Goal: Navigation & Orientation: Find specific page/section

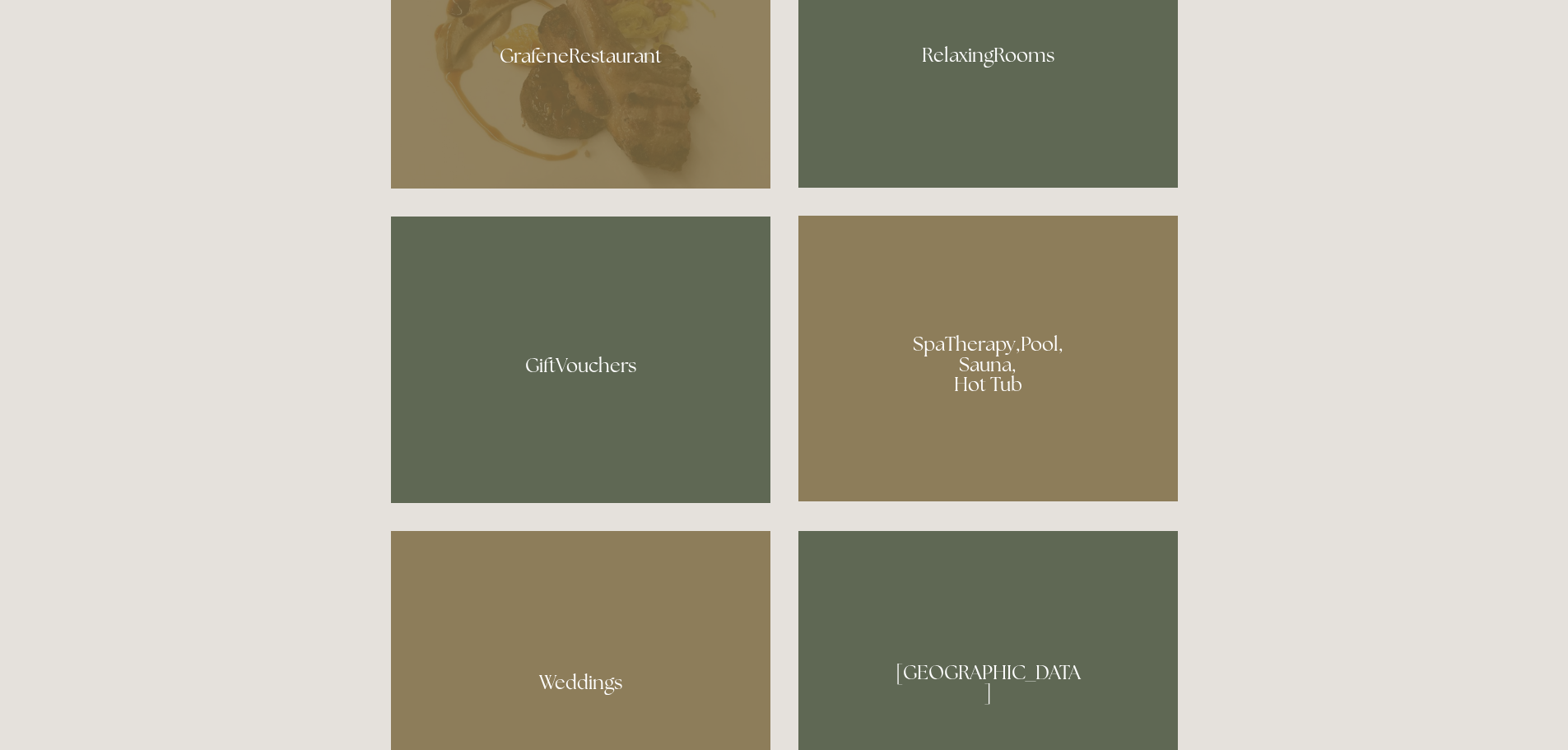
scroll to position [1153, 0]
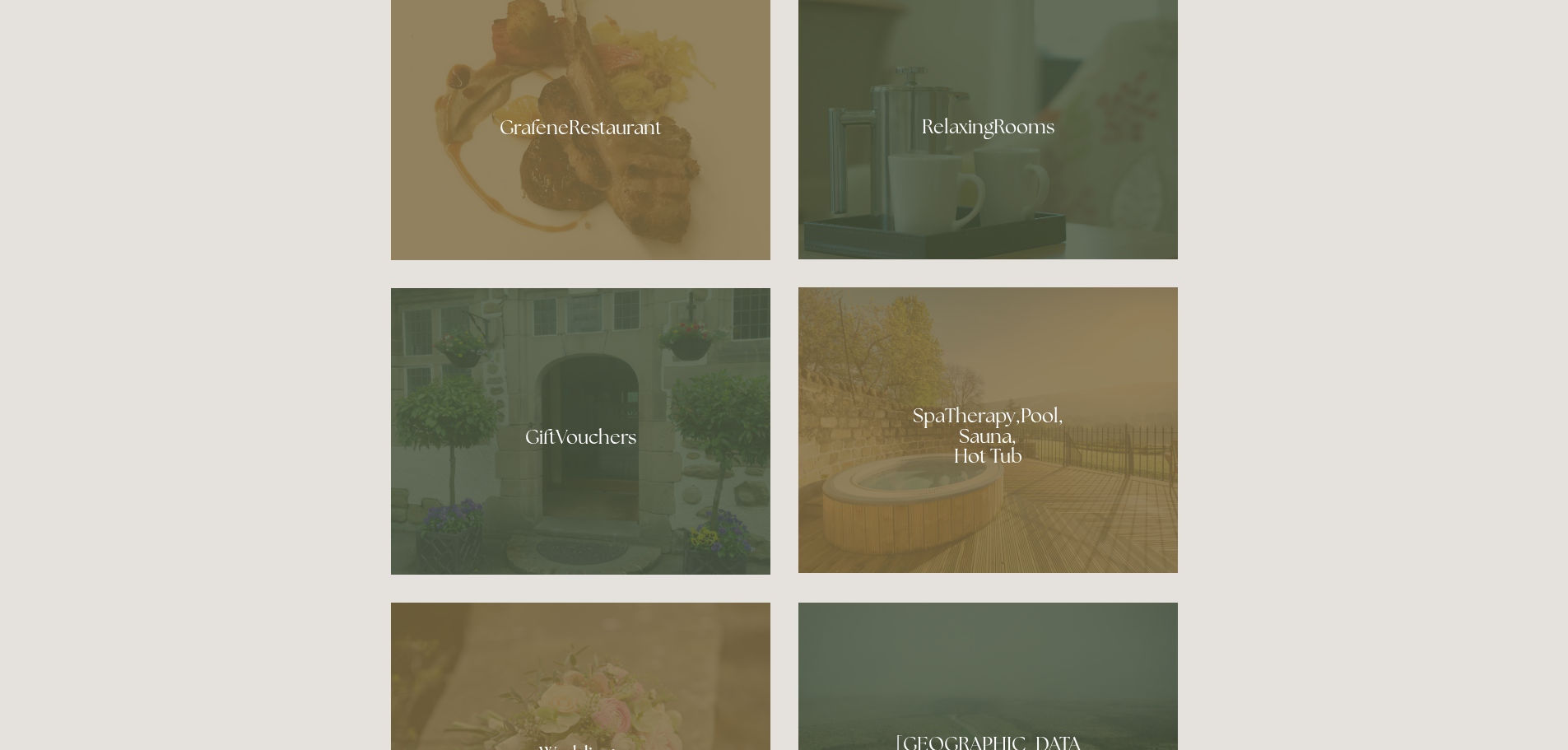
click at [1018, 163] on div at bounding box center [989, 120] width 379 height 277
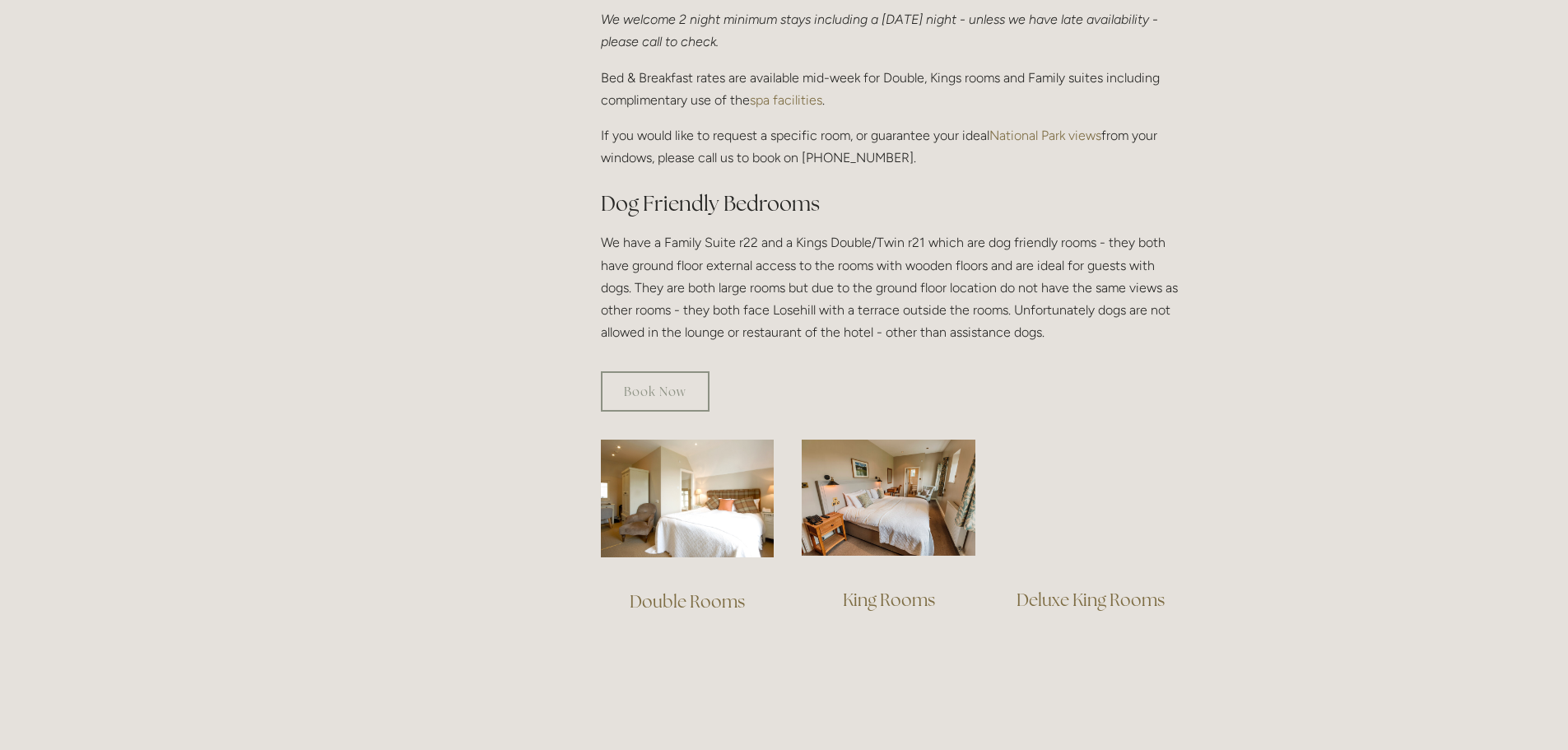
scroll to position [988, 0]
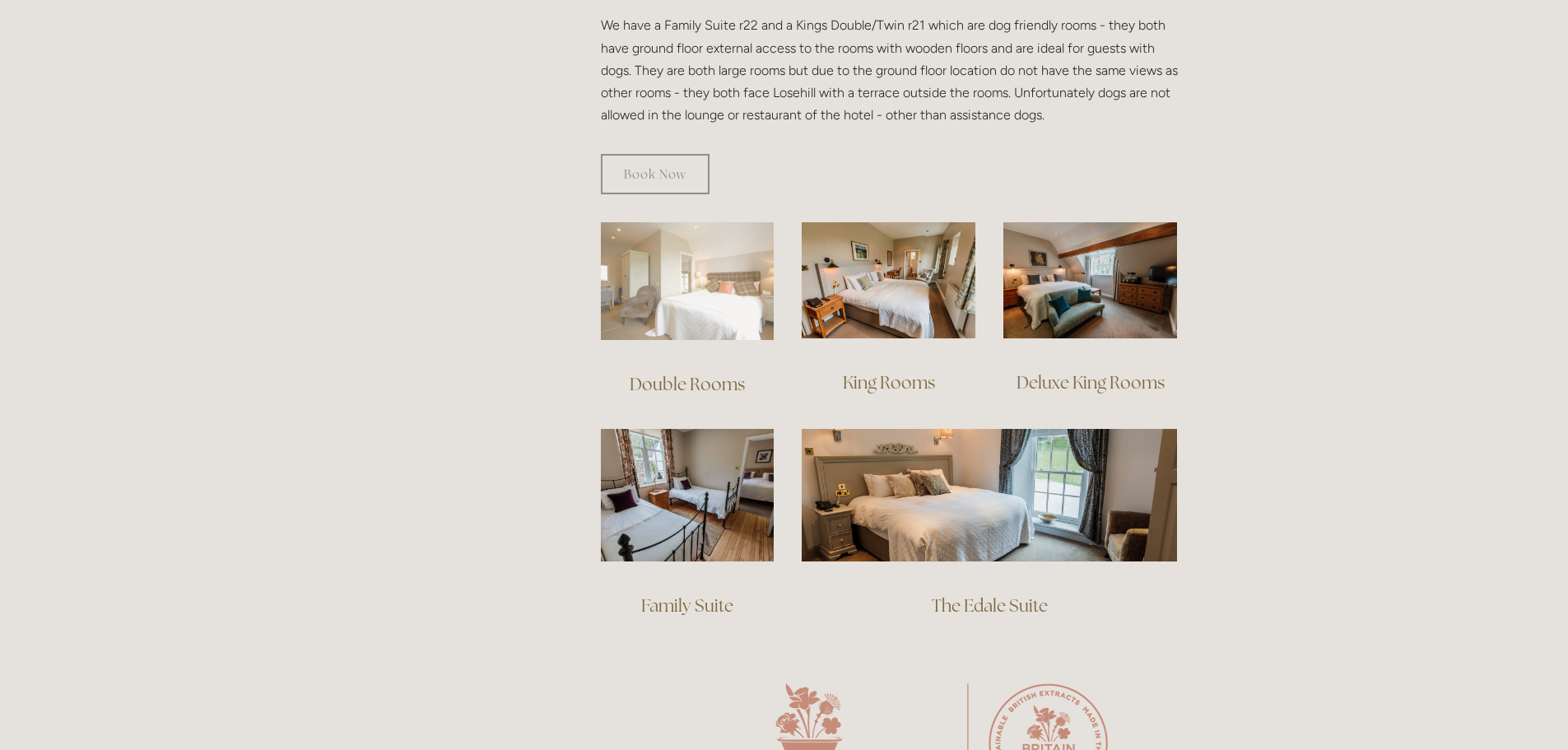
click at [673, 302] on img at bounding box center [688, 281] width 174 height 118
